Goal: Ask a question: Seek information or help from site administrators or community

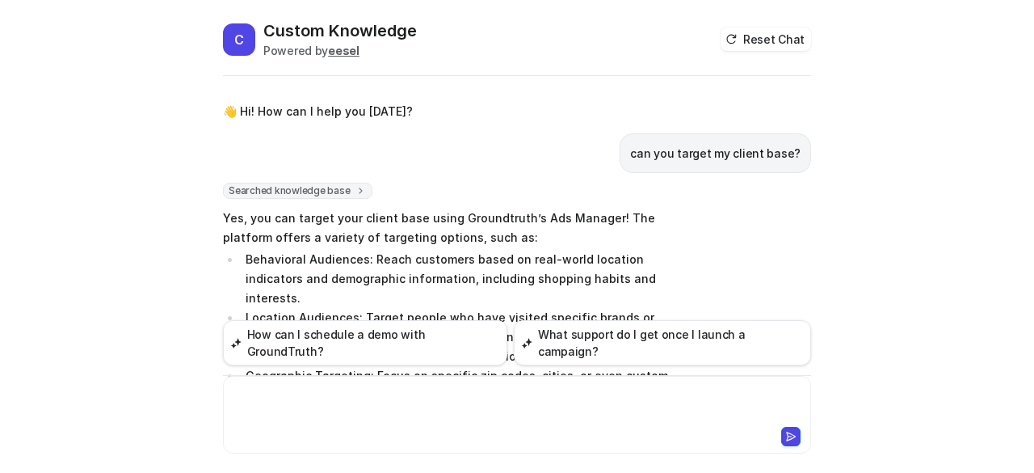
scroll to position [1527, 0]
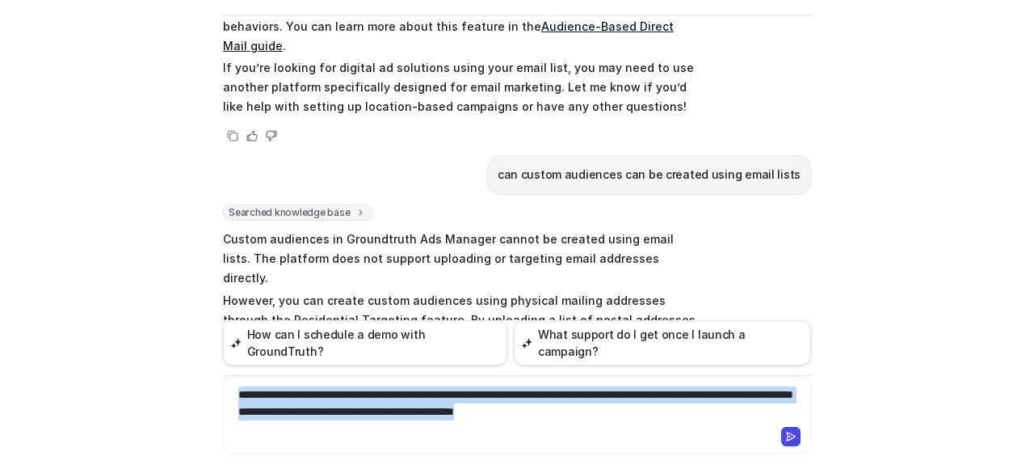
copy div "**********"
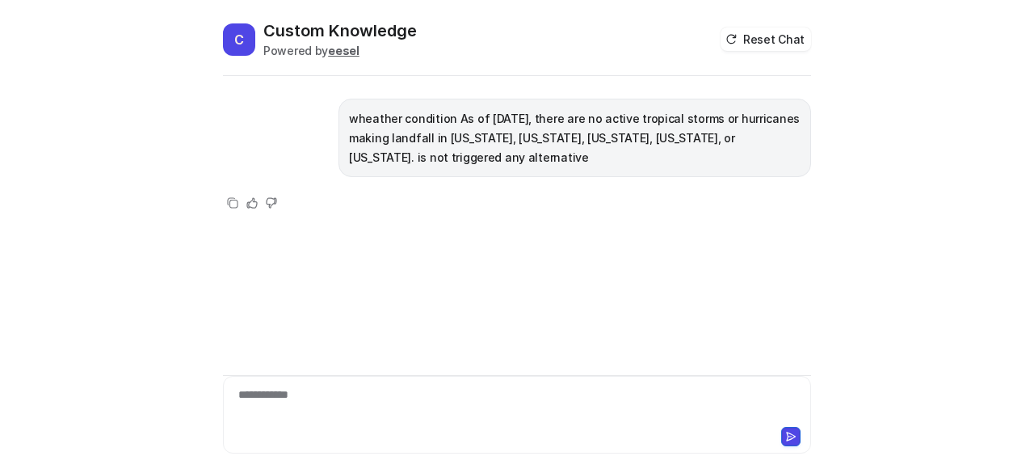
drag, startPoint x: 511, startPoint y: 159, endPoint x: 348, endPoint y: 119, distance: 167.4
click at [349, 119] on p "wheather condition As of [DATE], there are no active tropical storms or hurrica…" at bounding box center [575, 138] width 452 height 58
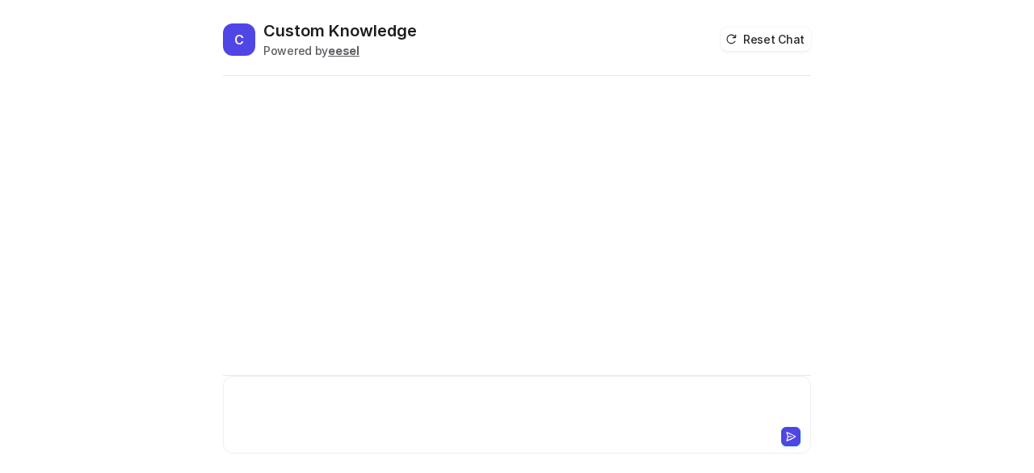
click at [372, 396] on div at bounding box center [517, 404] width 581 height 37
paste div
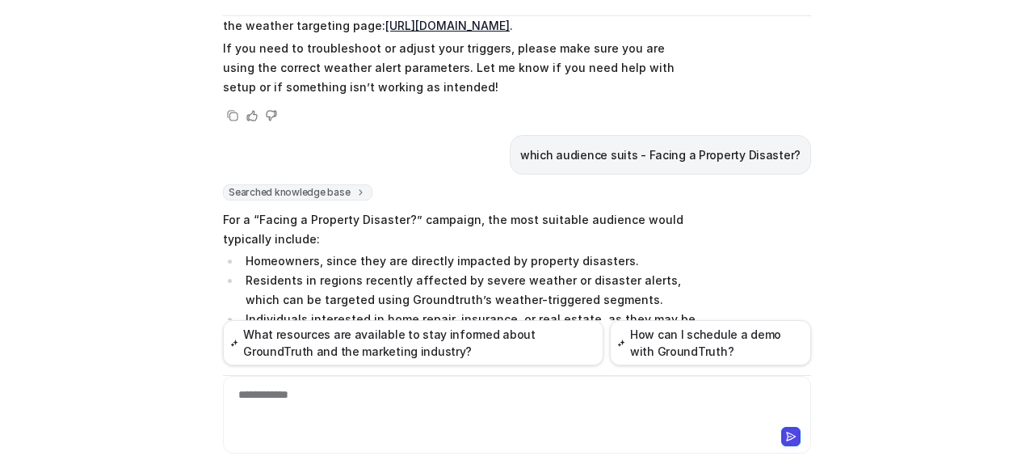
scroll to position [251, 0]
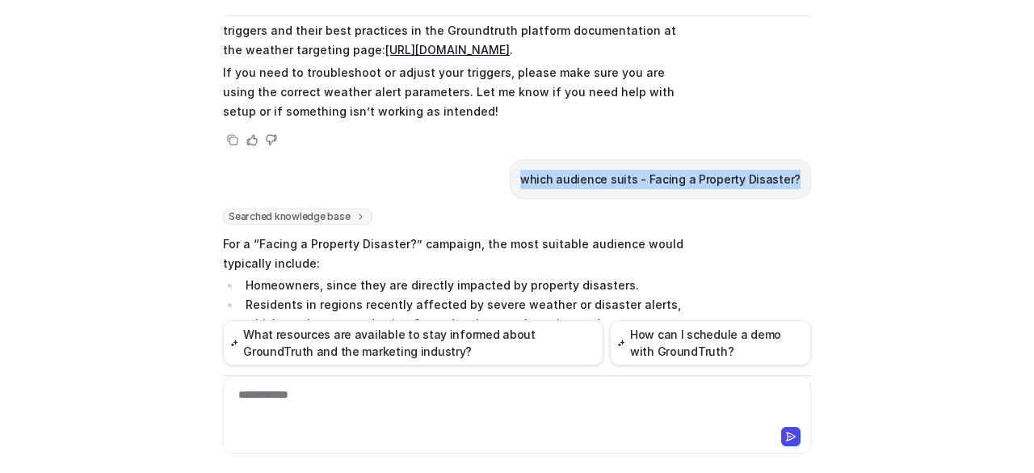
drag, startPoint x: 532, startPoint y: 201, endPoint x: 795, endPoint y: 198, distance: 263.5
click at [795, 198] on div "which audience suits - Facing a Property Disaster?" at bounding box center [660, 179] width 301 height 40
copy p "which audience suits - Facing a Property Disaster?"
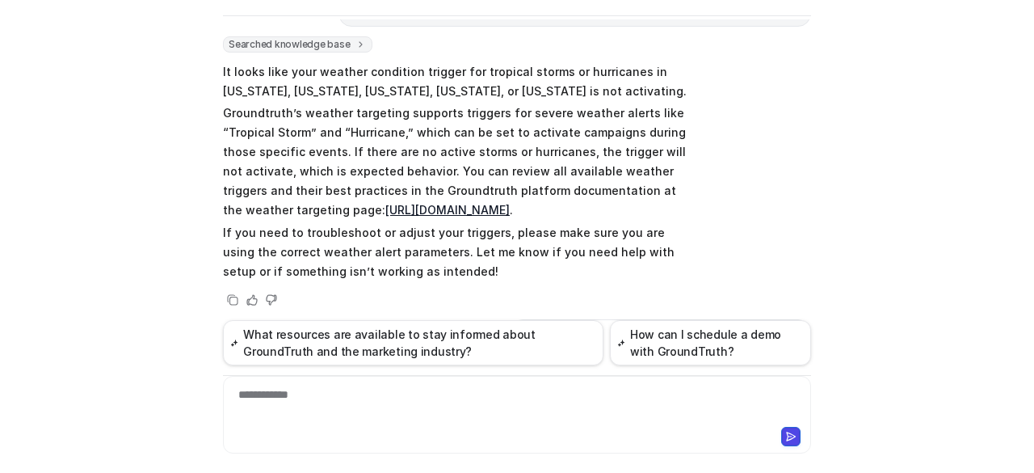
scroll to position [89, 0]
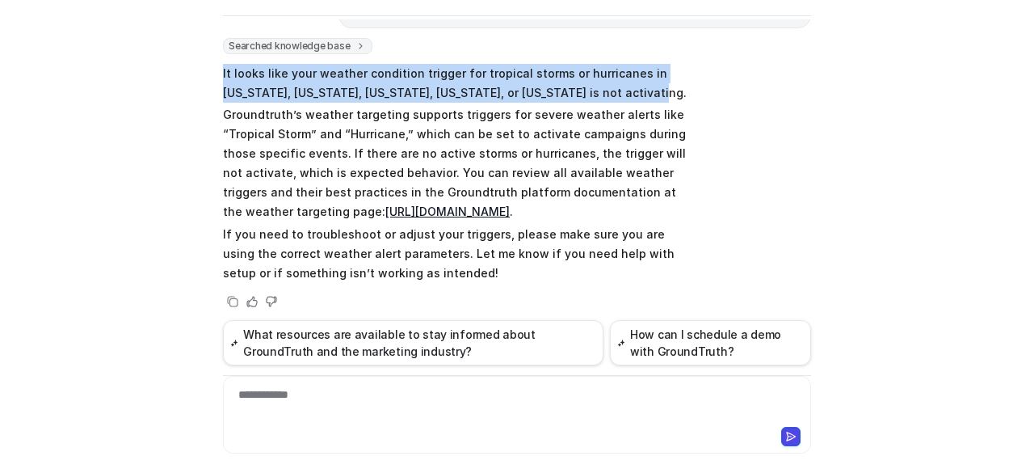
drag, startPoint x: 217, startPoint y: 73, endPoint x: 578, endPoint y: 88, distance: 361.6
click at [578, 88] on p "It looks like your weather condition trigger for tropical storms or hurricanes …" at bounding box center [459, 83] width 473 height 39
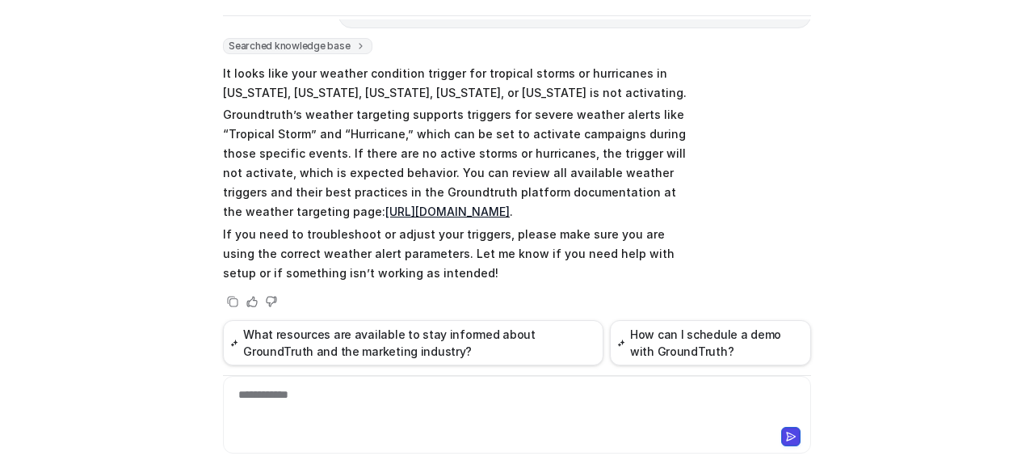
click at [529, 128] on p "Groundtruth’s weather targeting supports triggers for severe weather alerts lik…" at bounding box center [459, 163] width 473 height 116
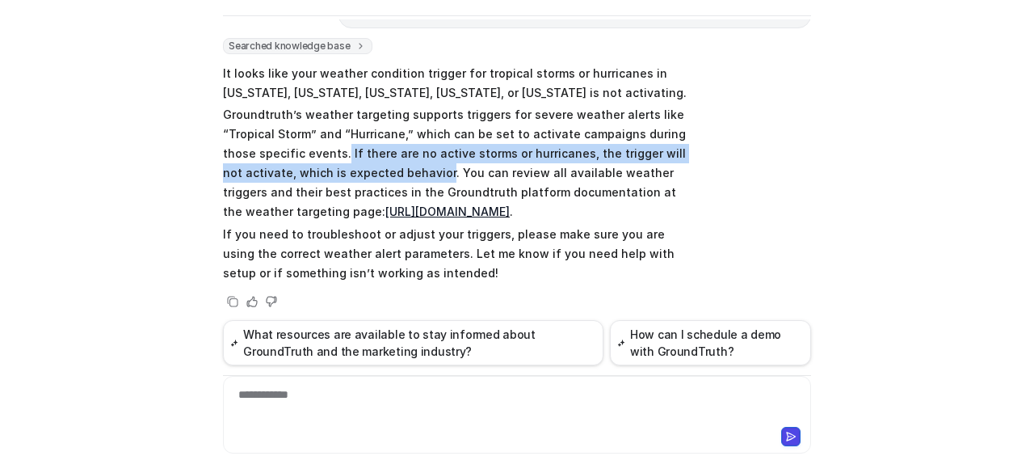
drag, startPoint x: 303, startPoint y: 150, endPoint x: 365, endPoint y: 170, distance: 65.2
click at [365, 170] on p "Groundtruth’s weather targeting supports triggers for severe weather alerts lik…" at bounding box center [459, 163] width 473 height 116
copy p "If there are no active storms or hurricanes, the trigger will not activate, whi…"
